Goal: Obtain resource: Obtain resource

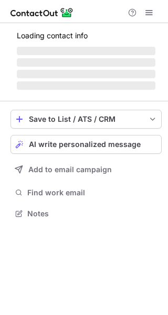
scroll to position [220, 168]
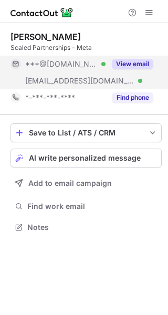
click at [125, 66] on button "View email" at bounding box center [132, 64] width 41 height 10
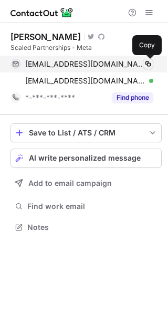
click at [149, 65] on span at bounding box center [148, 64] width 8 height 8
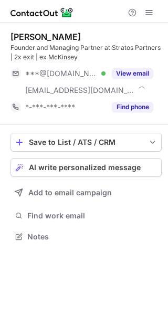
scroll to position [229, 168]
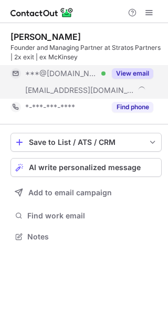
click at [129, 71] on button "View email" at bounding box center [132, 73] width 41 height 10
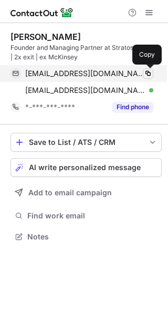
click at [150, 73] on span at bounding box center [148, 73] width 8 height 8
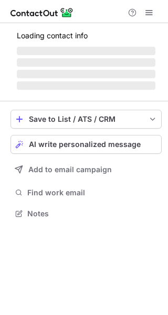
scroll to position [220, 168]
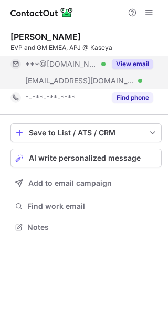
click at [126, 63] on button "View email" at bounding box center [132, 64] width 41 height 10
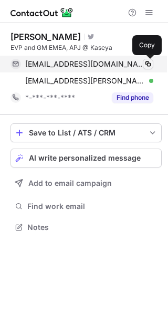
click at [147, 63] on span at bounding box center [148, 64] width 8 height 8
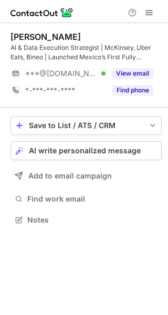
scroll to position [212, 168]
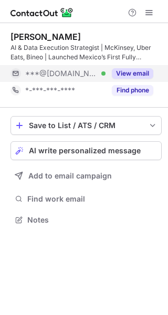
click at [121, 72] on button "View email" at bounding box center [132, 73] width 41 height 10
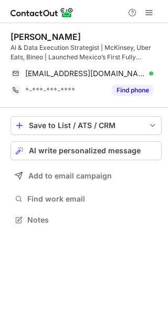
scroll to position [212, 168]
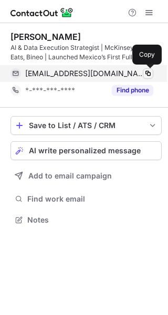
click at [149, 76] on span at bounding box center [148, 73] width 8 height 8
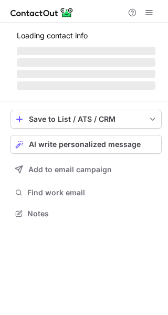
scroll to position [229, 168]
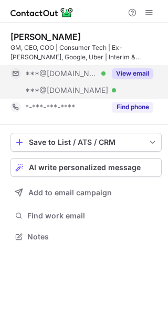
click at [119, 73] on button "View email" at bounding box center [132, 73] width 41 height 10
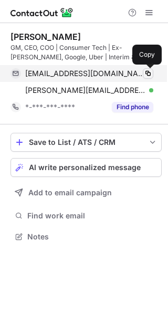
click at [147, 72] on span at bounding box center [148, 73] width 8 height 8
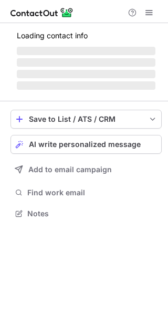
scroll to position [220, 168]
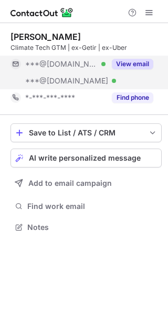
click at [138, 58] on div "View email" at bounding box center [129, 64] width 48 height 17
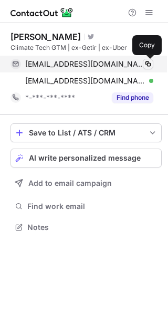
click at [145, 65] on span at bounding box center [148, 64] width 8 height 8
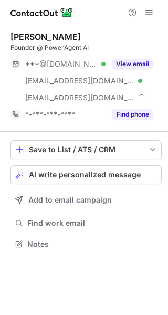
scroll to position [236, 168]
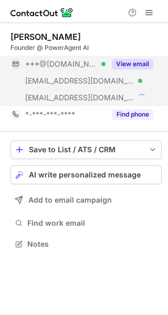
click at [122, 63] on button "View email" at bounding box center [132, 64] width 41 height 10
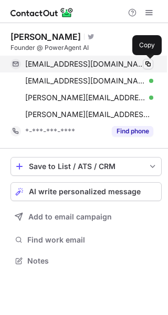
click at [148, 63] on span at bounding box center [148, 64] width 8 height 8
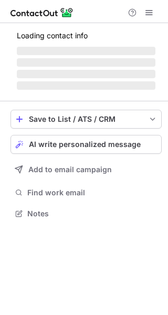
scroll to position [203, 168]
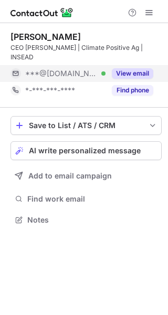
click at [122, 68] on button "View email" at bounding box center [132, 73] width 41 height 10
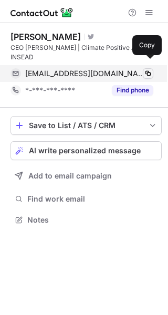
click at [150, 69] on span at bounding box center [148, 73] width 8 height 8
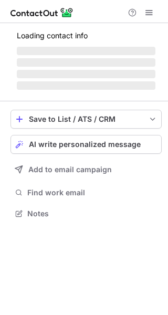
scroll to position [229, 168]
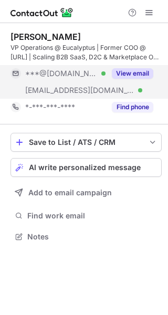
click at [134, 70] on button "View email" at bounding box center [132, 73] width 41 height 10
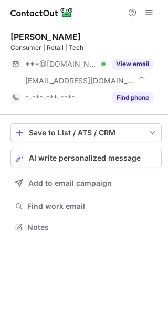
scroll to position [220, 168]
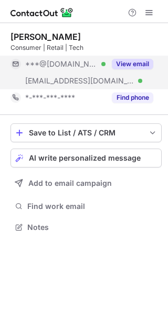
click at [126, 61] on button "View email" at bounding box center [132, 64] width 41 height 10
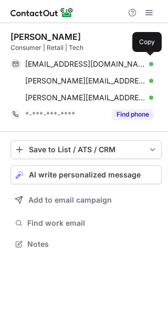
scroll to position [236, 168]
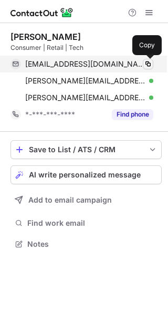
click at [144, 66] on span at bounding box center [148, 64] width 8 height 8
